Goal: Transaction & Acquisition: Purchase product/service

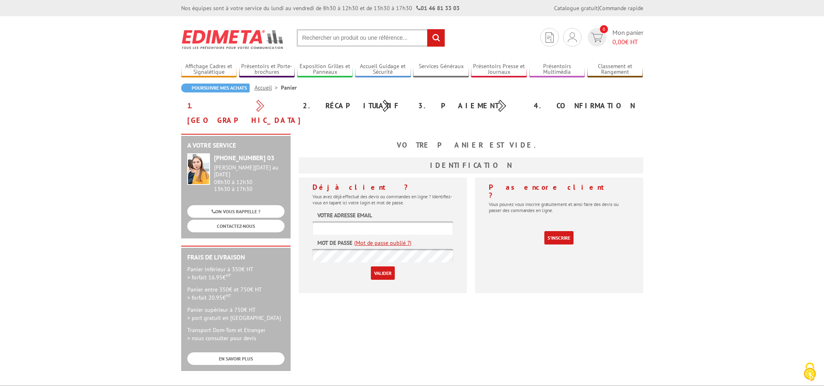
click at [327, 42] on input "text" at bounding box center [371, 37] width 148 height 17
click at [325, 39] on input "text" at bounding box center [371, 37] width 148 height 17
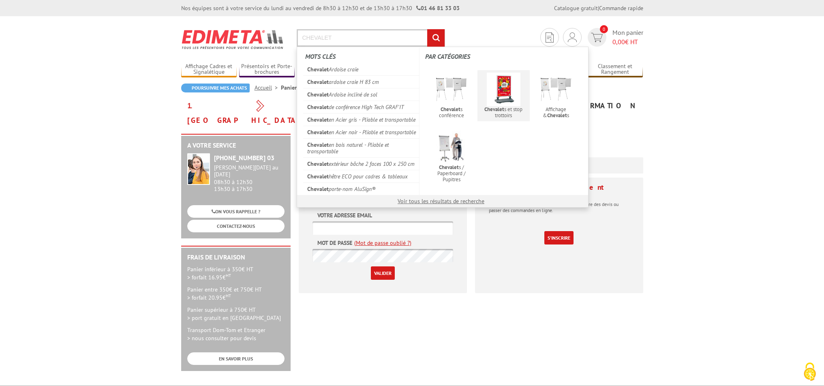
type input "CHEVALET"
click at [512, 96] on img at bounding box center [504, 90] width 34 height 34
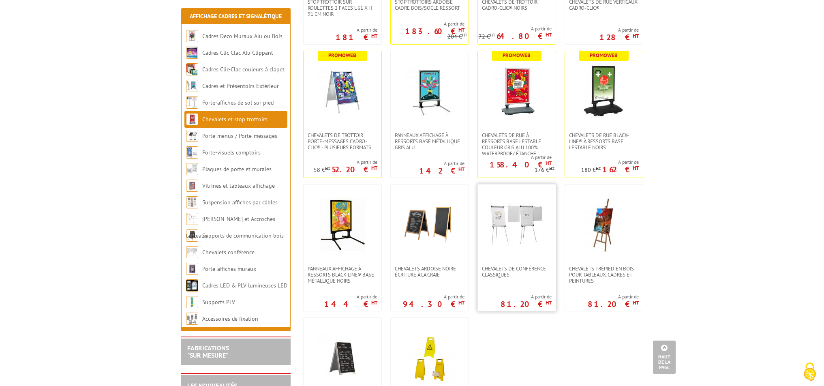
scroll to position [541, 0]
click at [348, 262] on link at bounding box center [343, 225] width 78 height 81
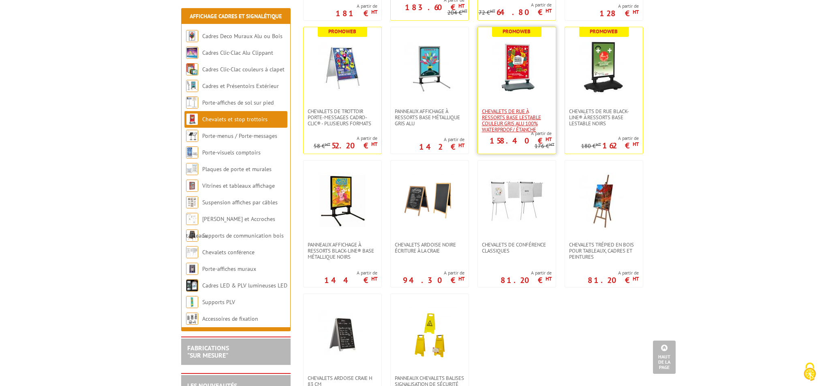
scroll to position [569, 0]
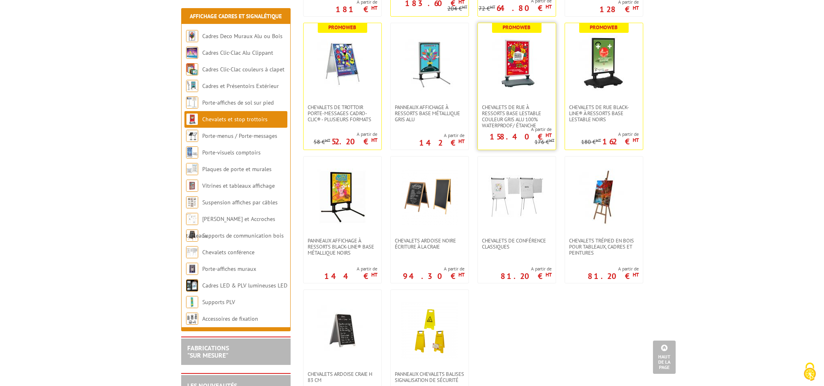
click at [524, 98] on link at bounding box center [517, 63] width 78 height 81
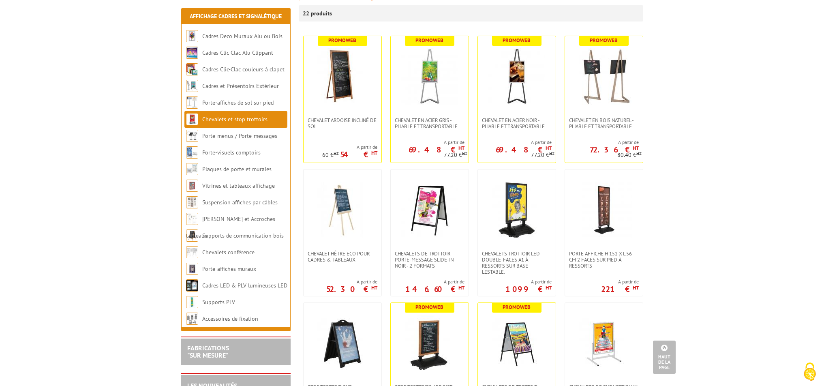
scroll to position [156, 0]
